Goal: Find specific page/section: Find specific page/section

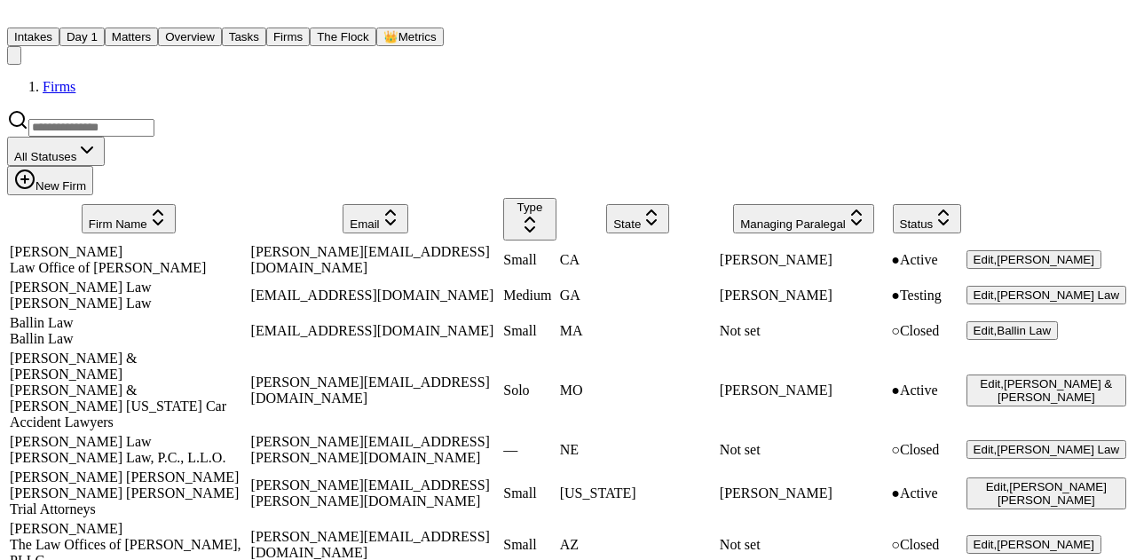
scroll to position [1517, 0]
click at [158, 29] on button "Matters" at bounding box center [131, 37] width 53 height 19
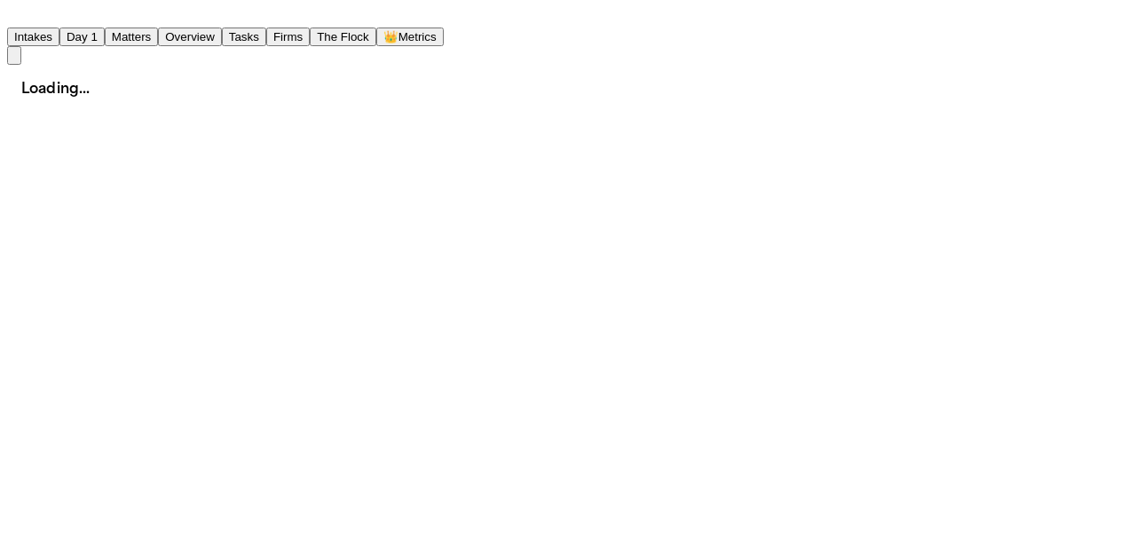
click at [222, 29] on button "Overview" at bounding box center [190, 37] width 64 height 19
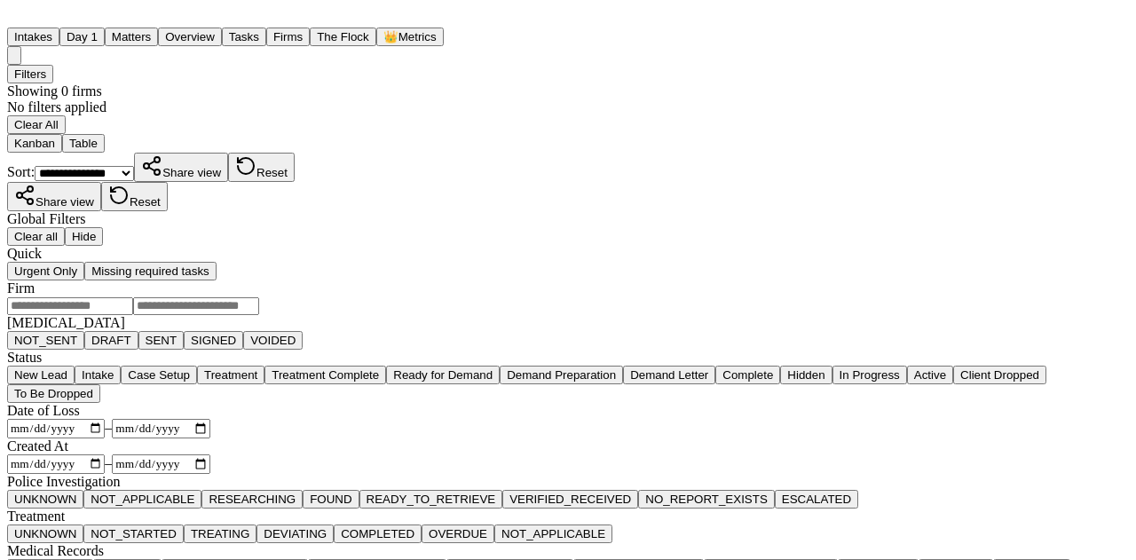
click at [158, 28] on button "Matters" at bounding box center [131, 37] width 53 height 19
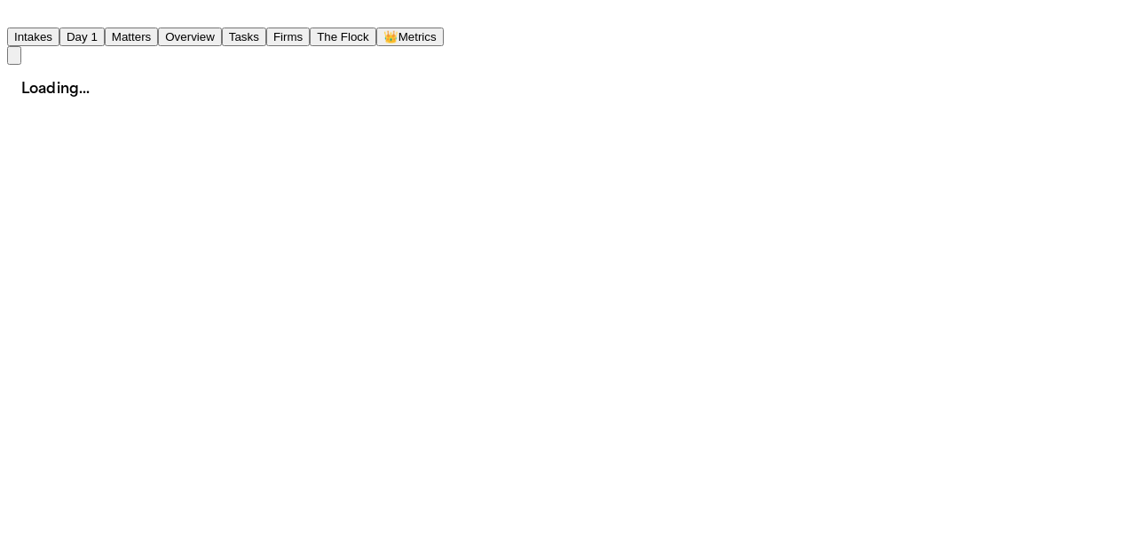
click at [158, 33] on button "Matters" at bounding box center [131, 37] width 53 height 19
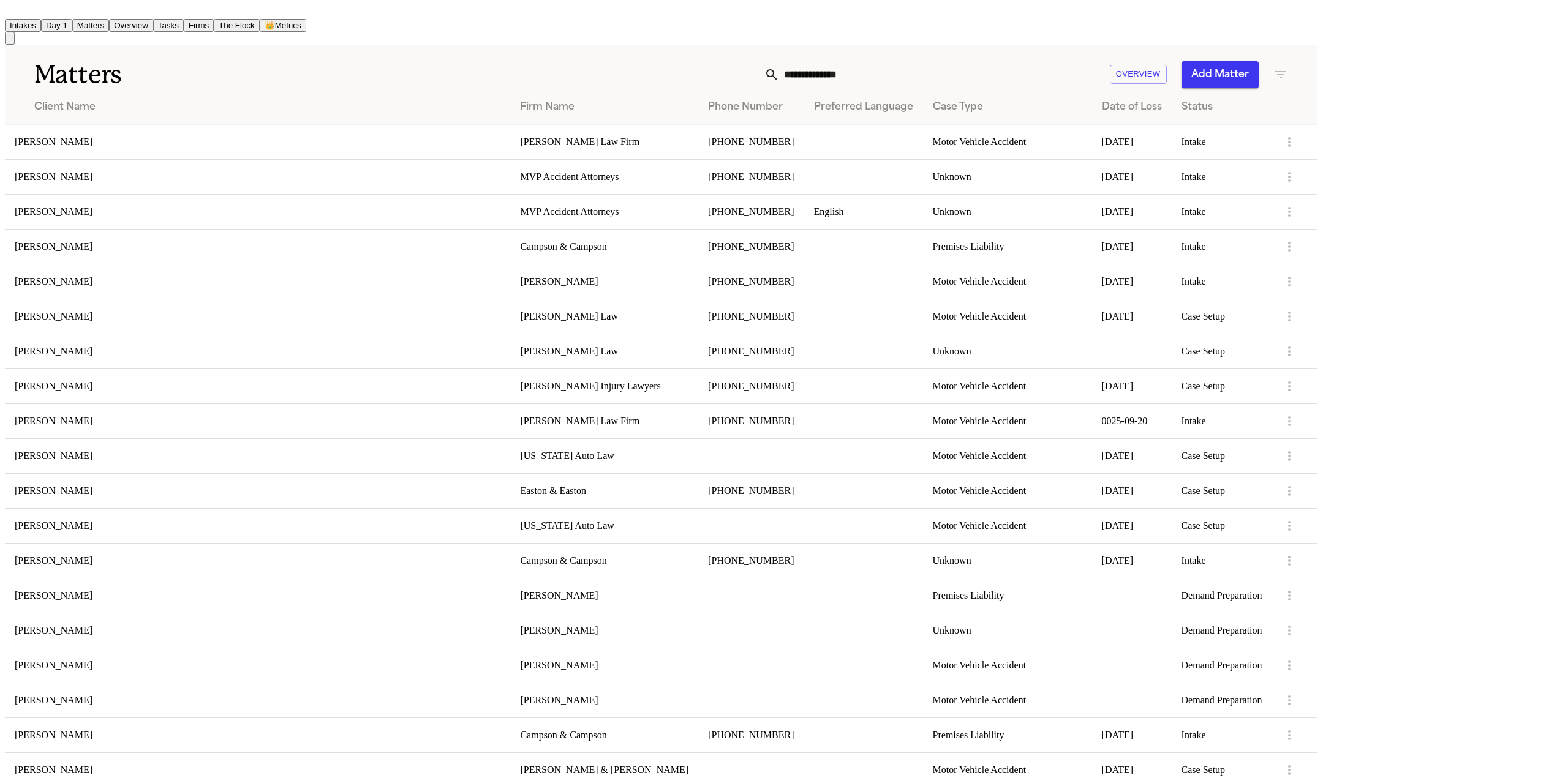
click at [783, 68] on input "text" at bounding box center [937, 74] width 316 height 27
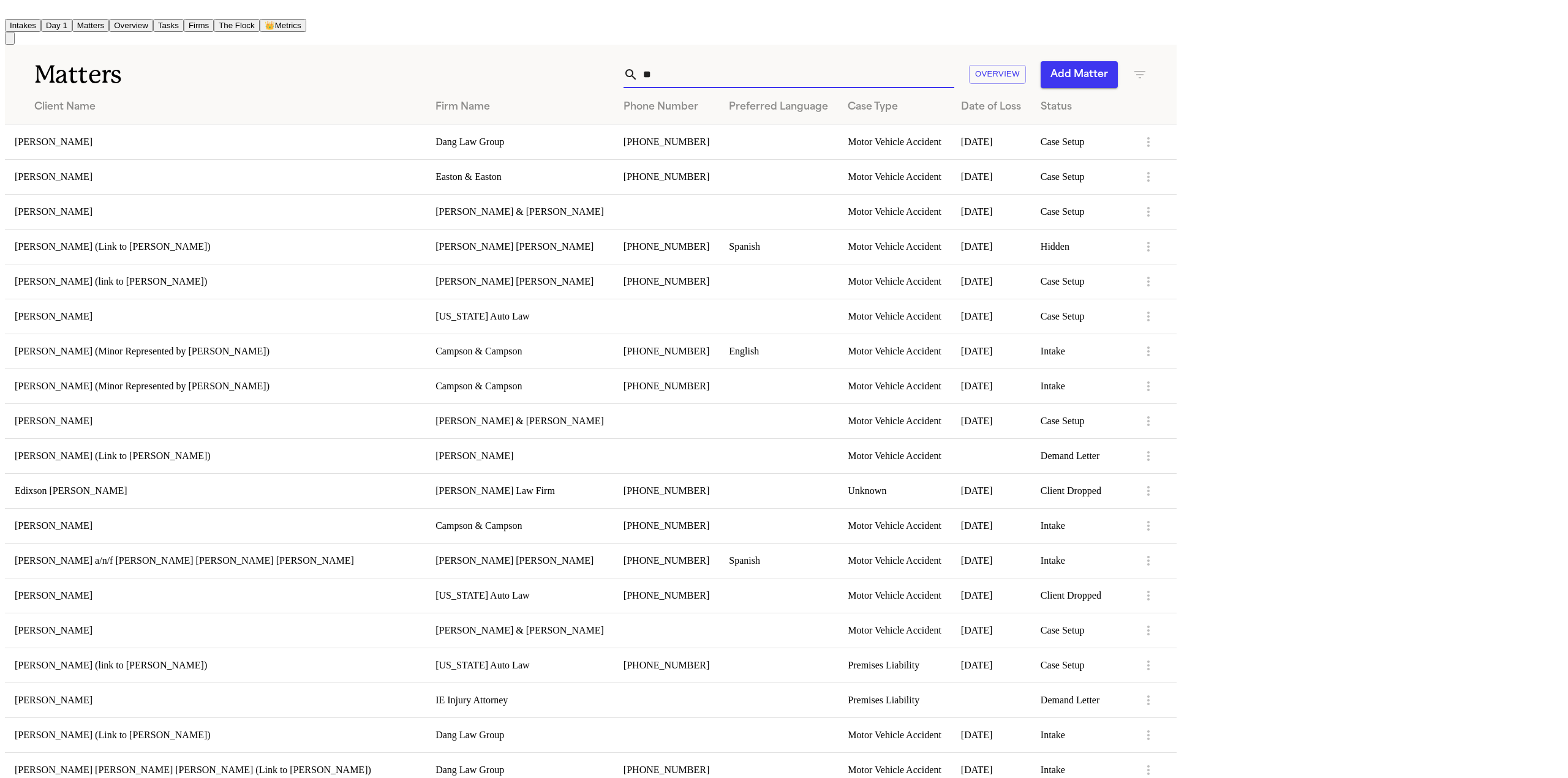
type input "*"
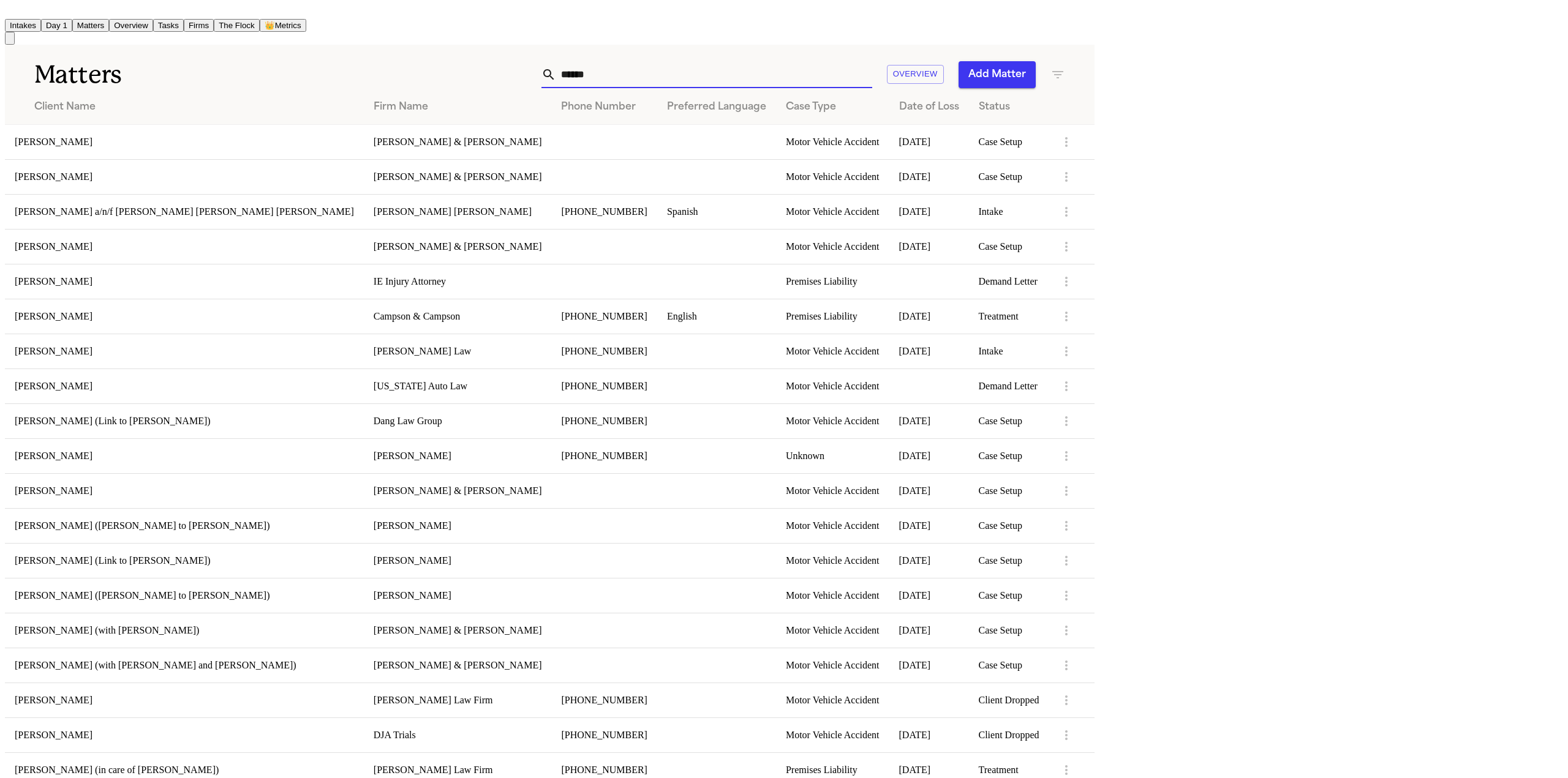
drag, startPoint x: 1001, startPoint y: 53, endPoint x: 663, endPoint y: 19, distance: 339.7
click at [694, 14] on div "Intakes Day 1 Matters Overview Tasks Firms The Flock 👑 Metrics CR Matters *****…" at bounding box center [549, 466] width 1090 height 923
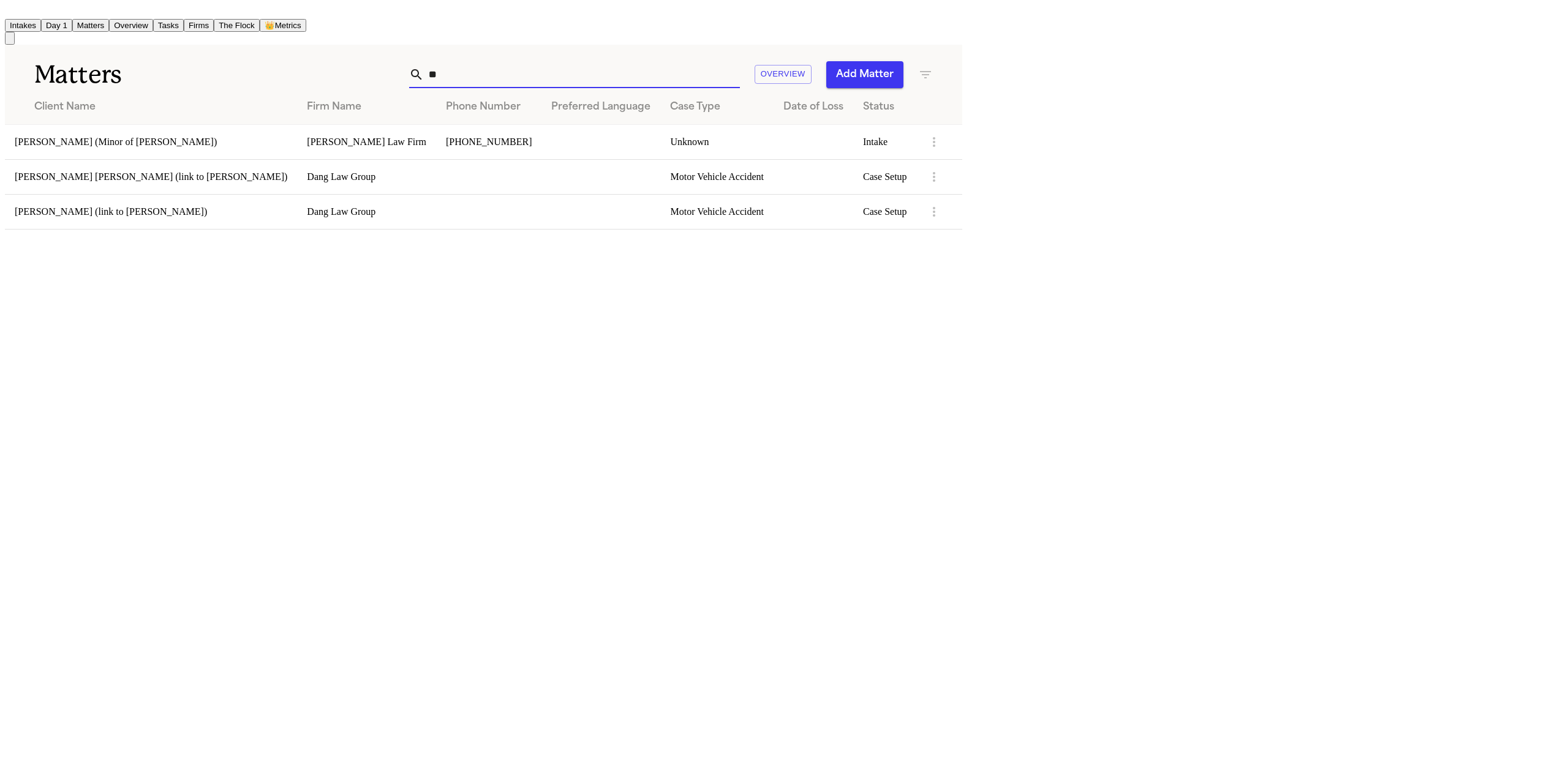
type input "*"
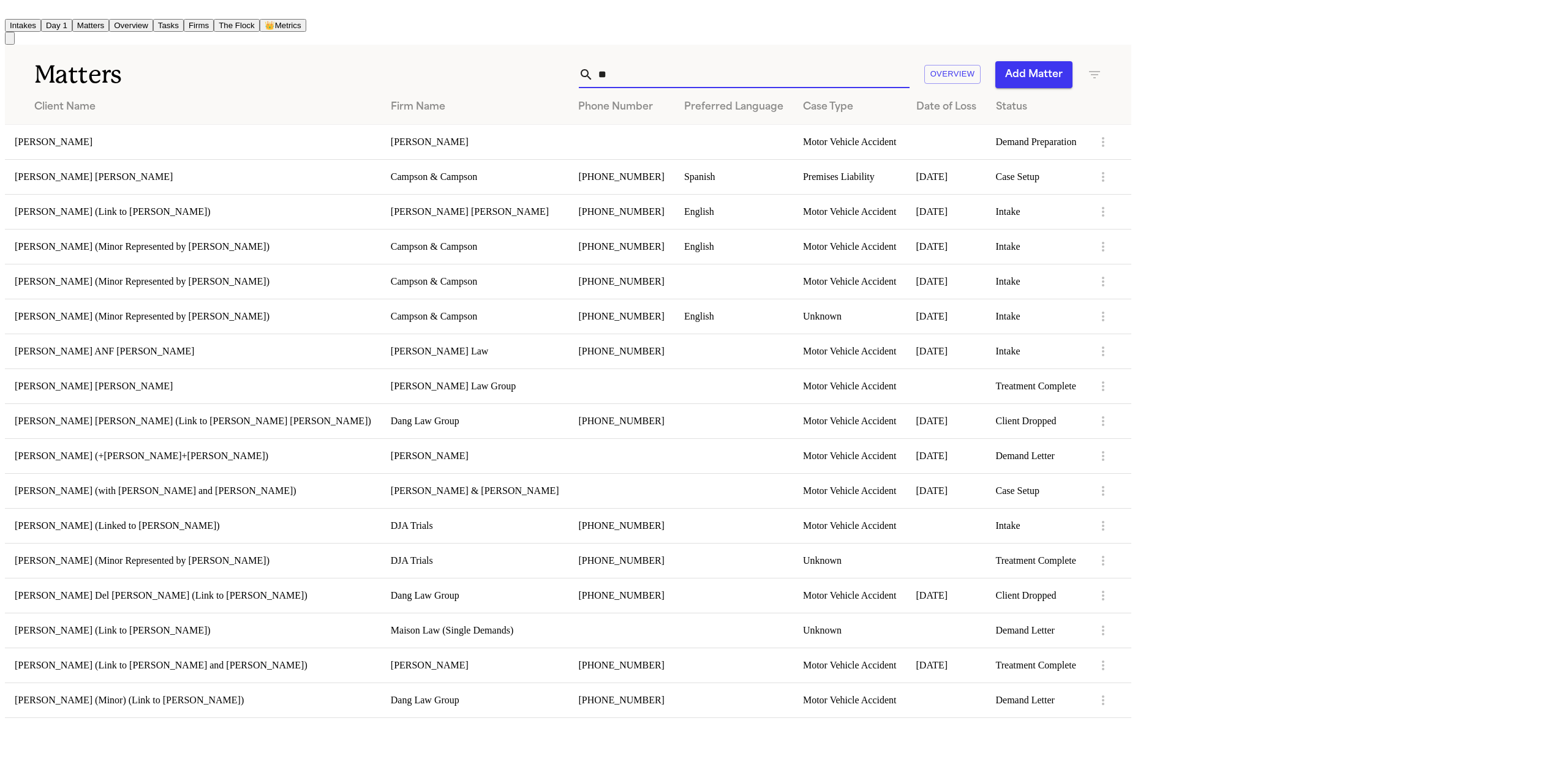
type input "*"
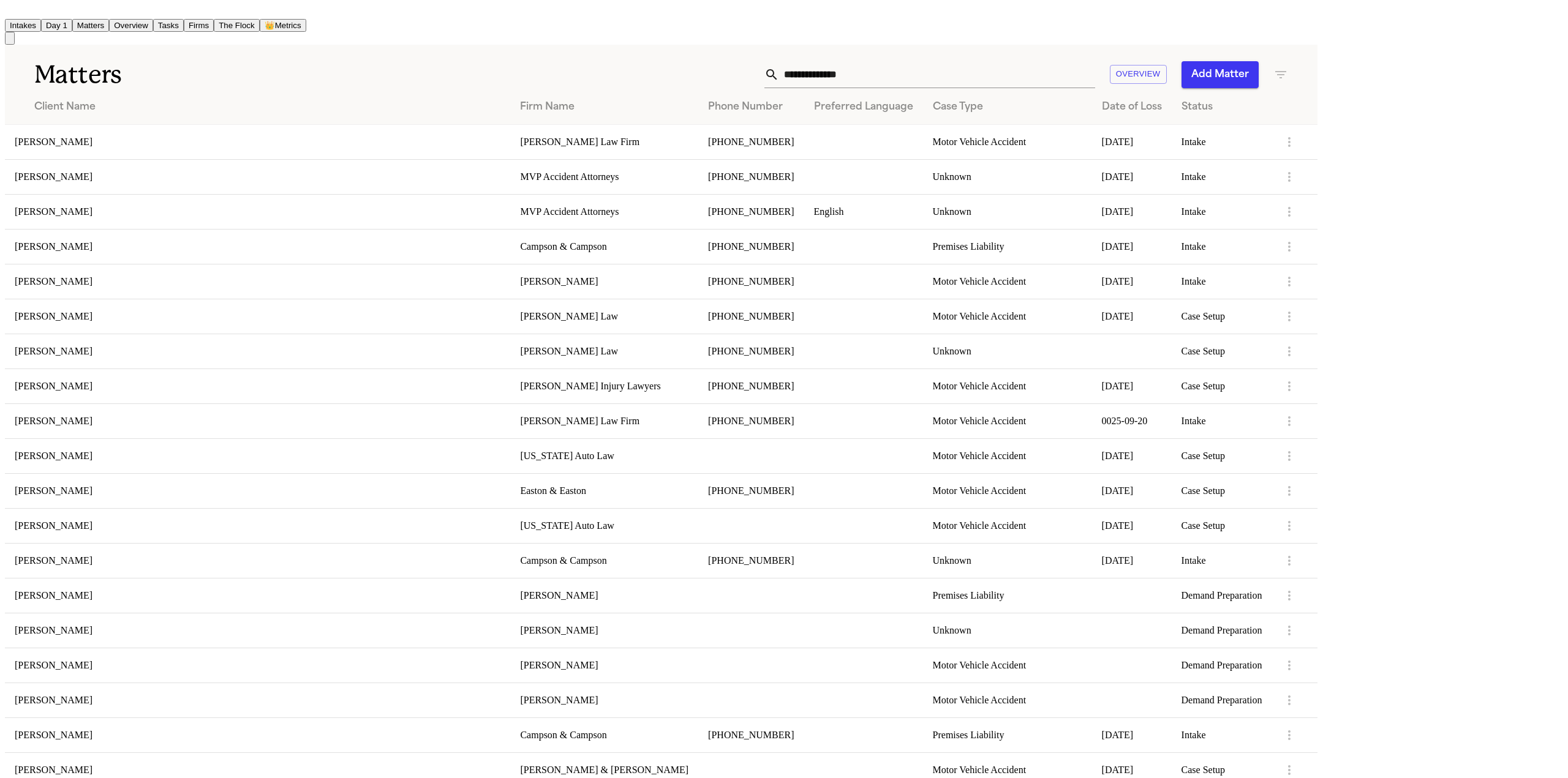
scroll to position [3611, 0]
